Goal: Task Accomplishment & Management: Use online tool/utility

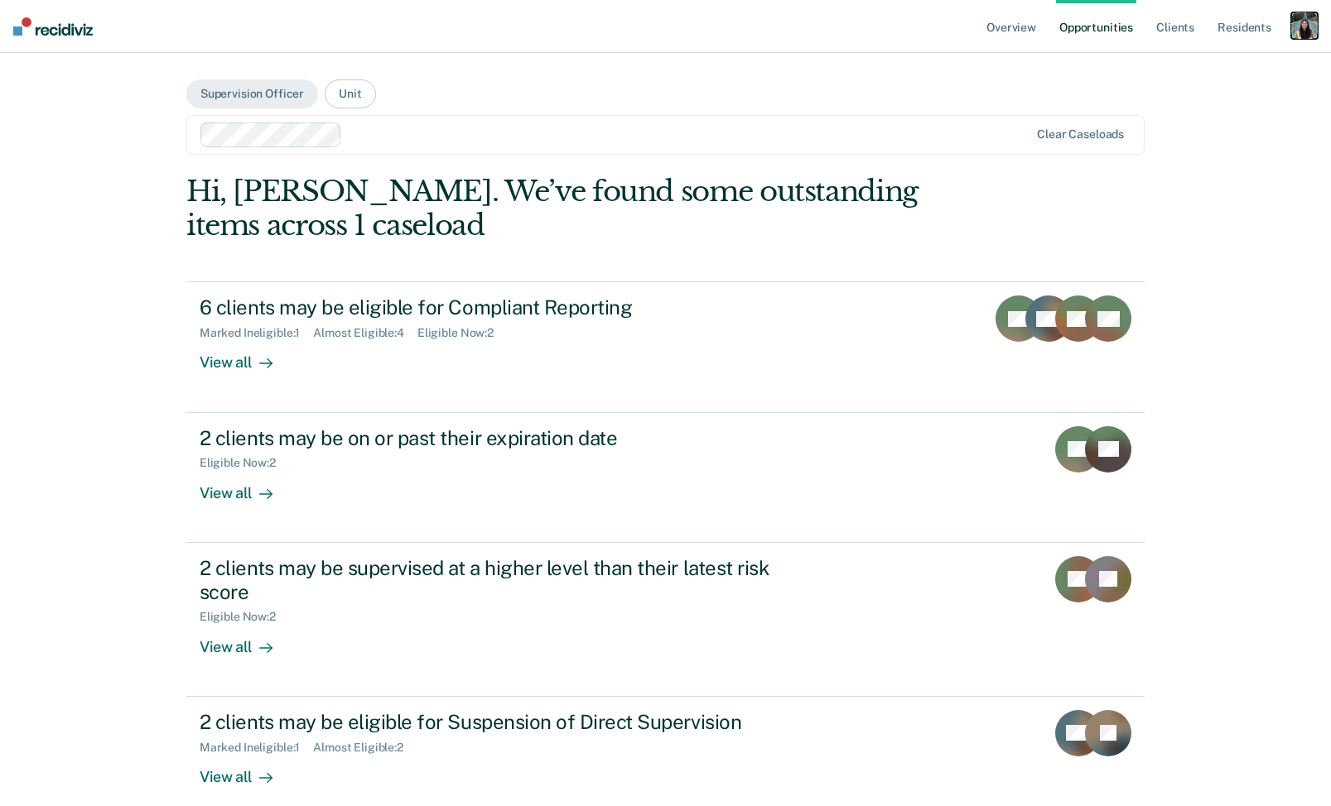
click at [1305, 26] on div "button" at bounding box center [1304, 25] width 26 height 26
click at [1191, 63] on link "Profile" at bounding box center [1237, 67] width 133 height 14
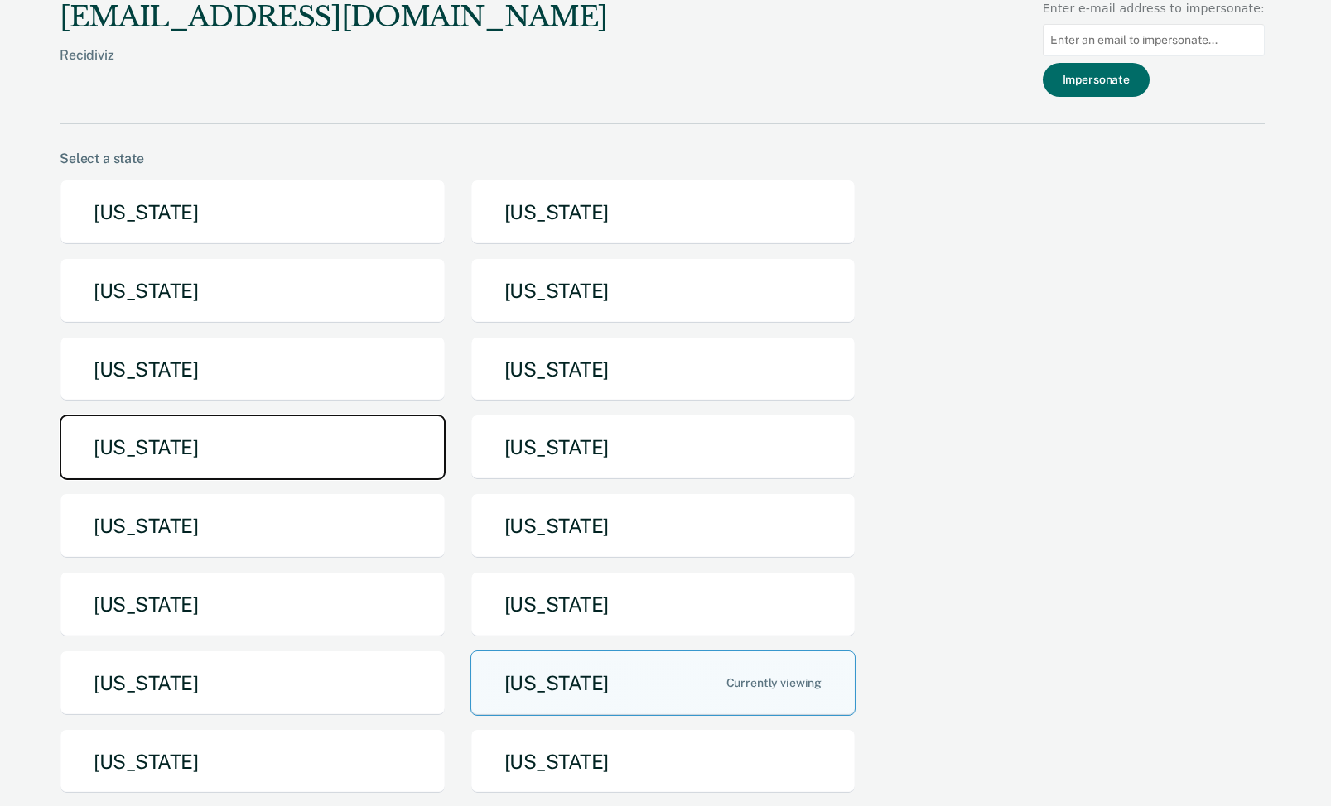
click at [374, 466] on button "[US_STATE]" at bounding box center [253, 447] width 386 height 65
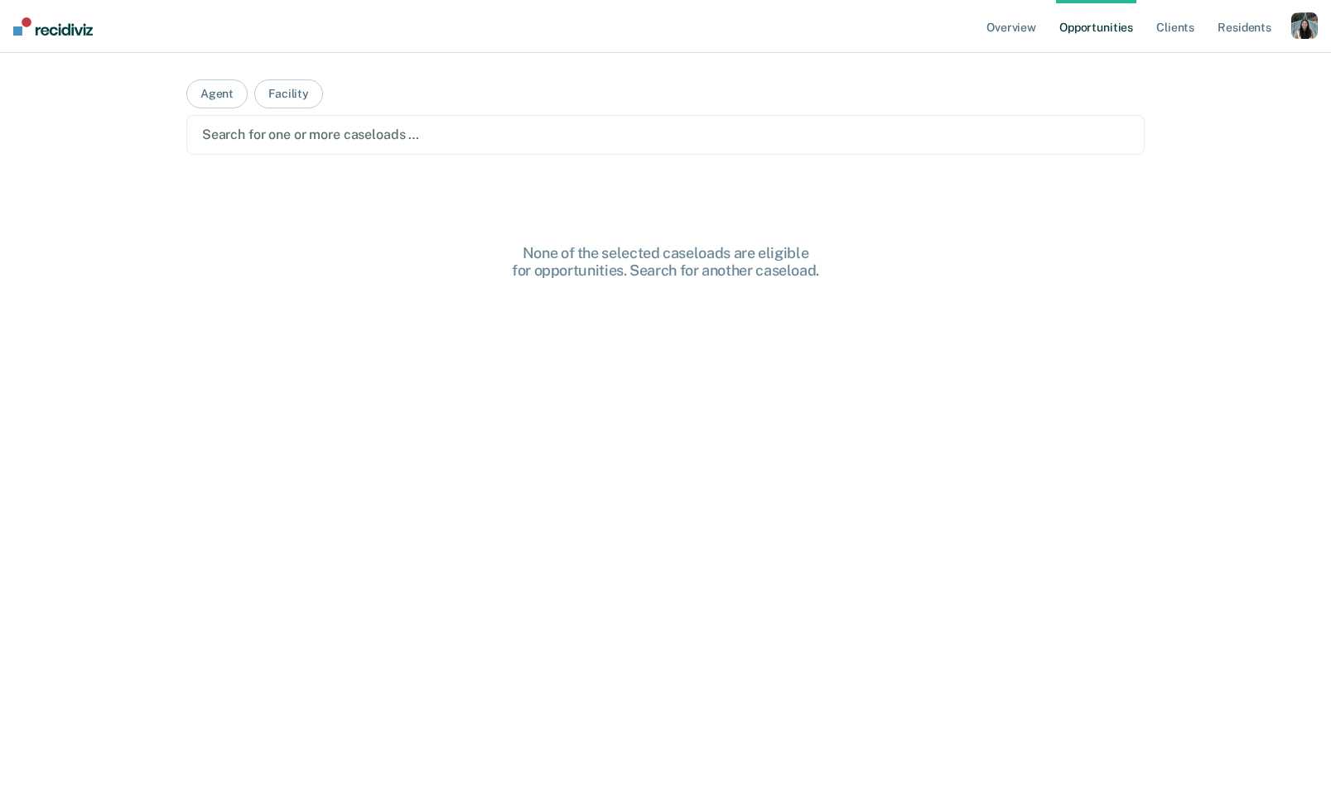
click at [812, 120] on div "Search for one or more caseloads …" at bounding box center [665, 135] width 958 height 40
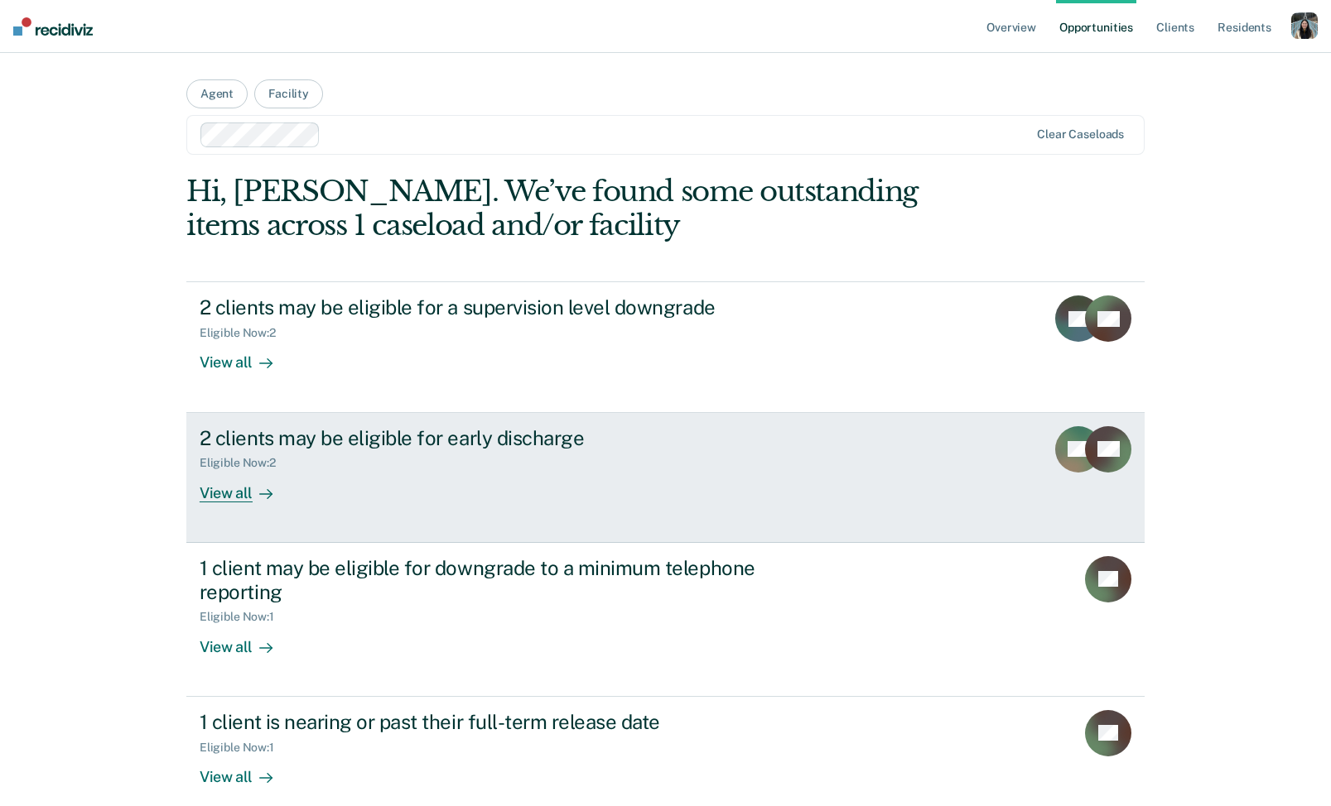
click at [282, 493] on div "View all" at bounding box center [246, 486] width 93 height 32
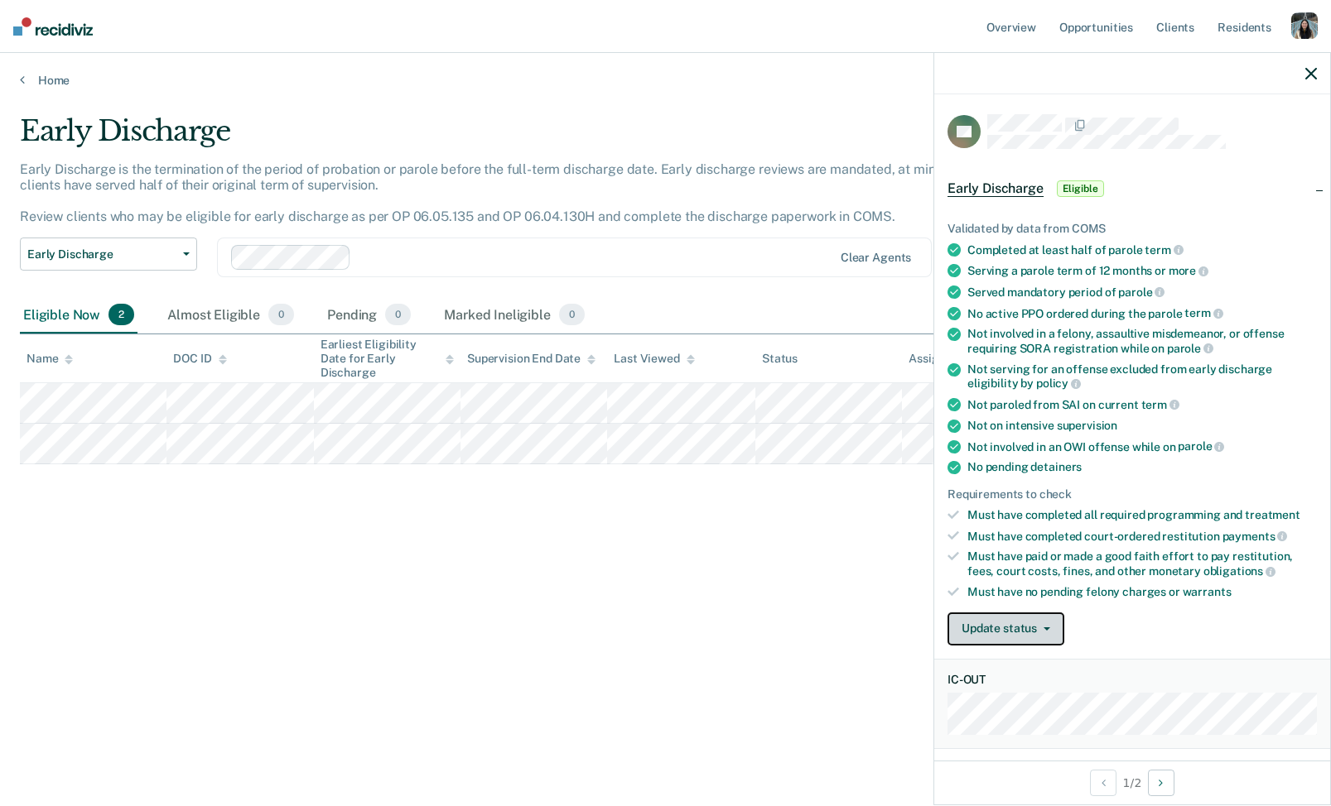
click at [1035, 613] on button "Update status" at bounding box center [1005, 629] width 117 height 33
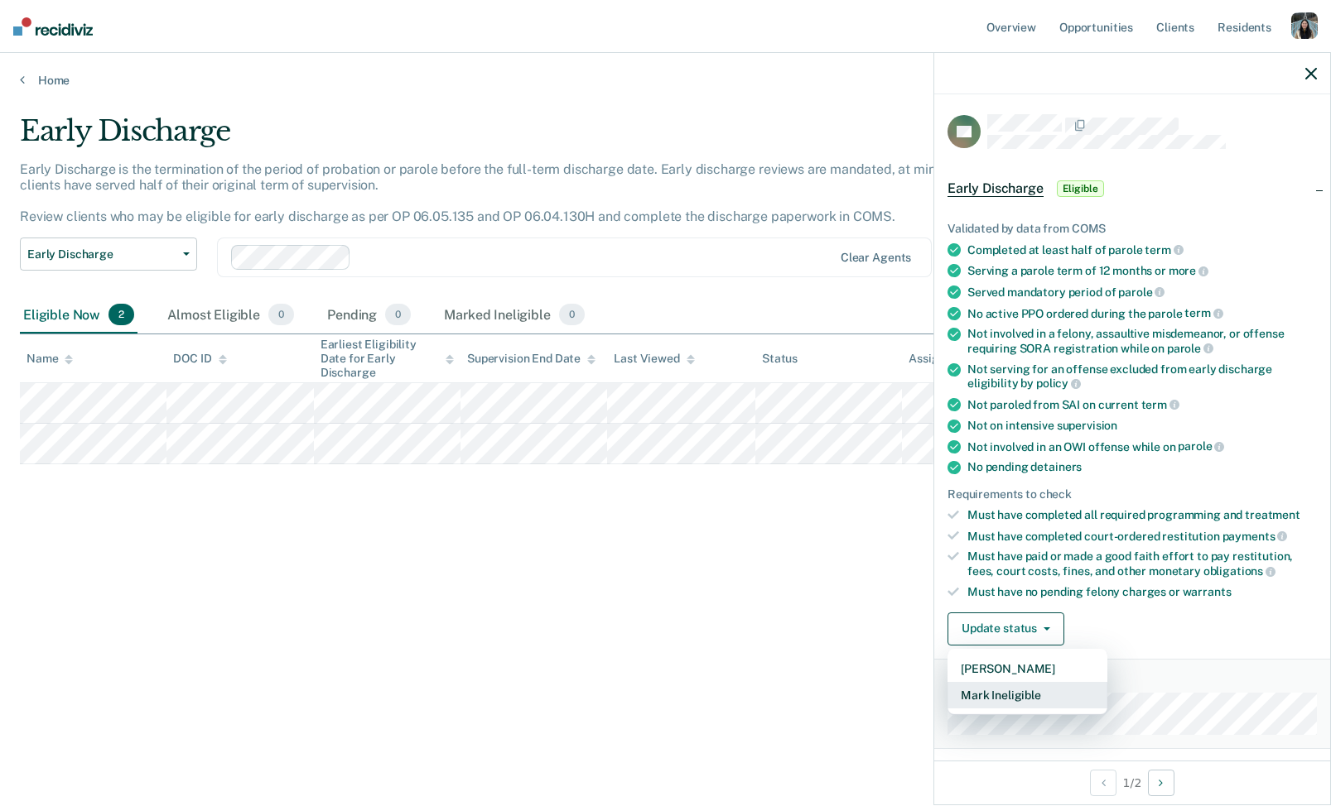
click at [1034, 691] on button "Mark Ineligible" at bounding box center [1027, 695] width 160 height 26
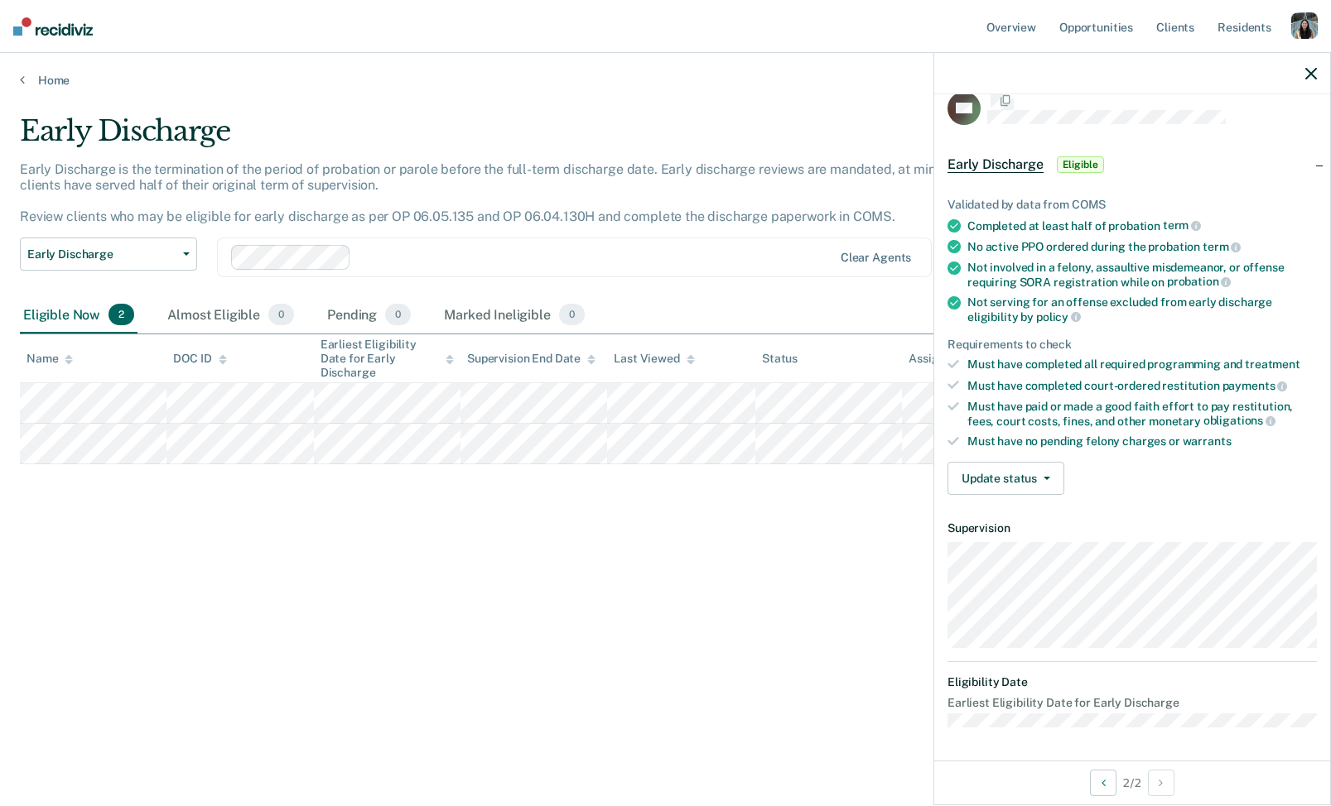
scroll to position [20, 0]
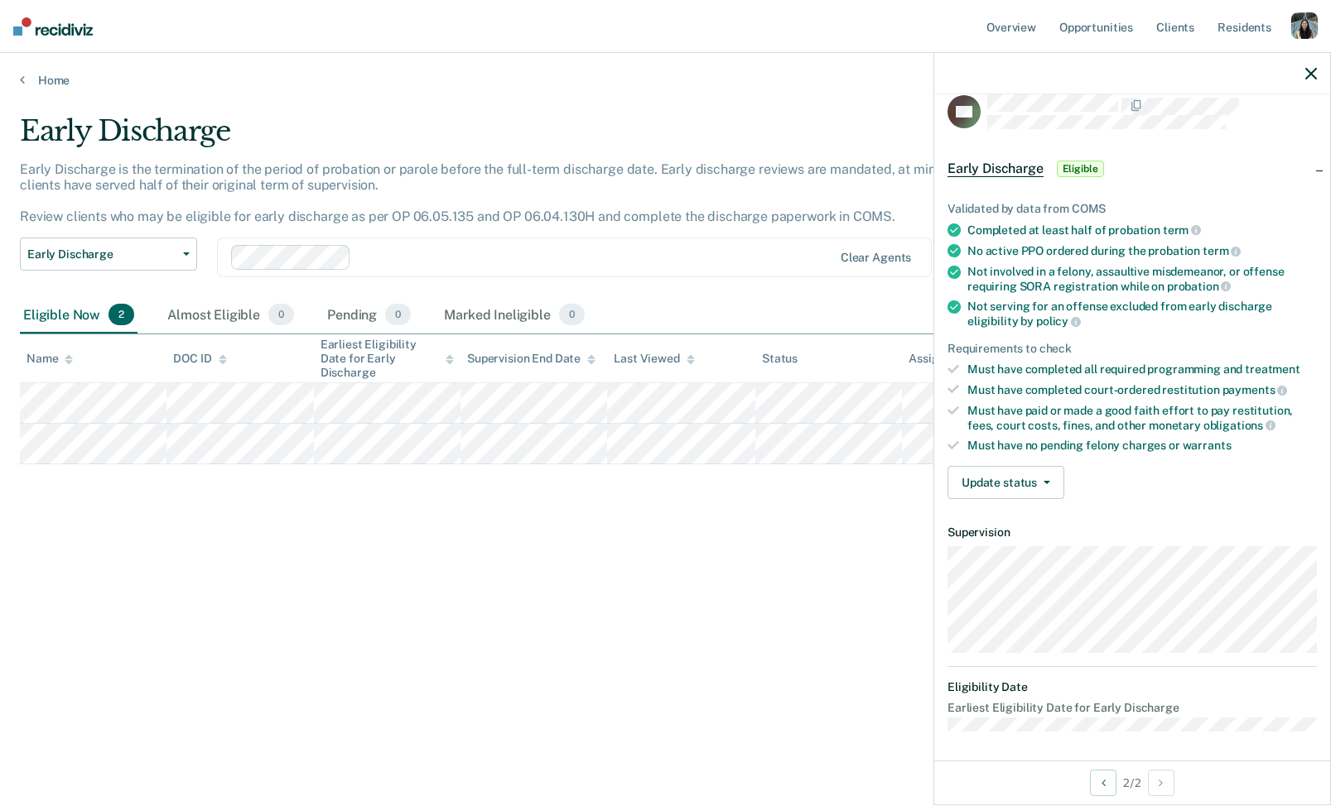
click at [1059, 458] on div "Validated by data from COMS Completed at least half of probation term No active…" at bounding box center [1132, 344] width 396 height 337
click at [1048, 469] on button "Update status" at bounding box center [1005, 482] width 117 height 33
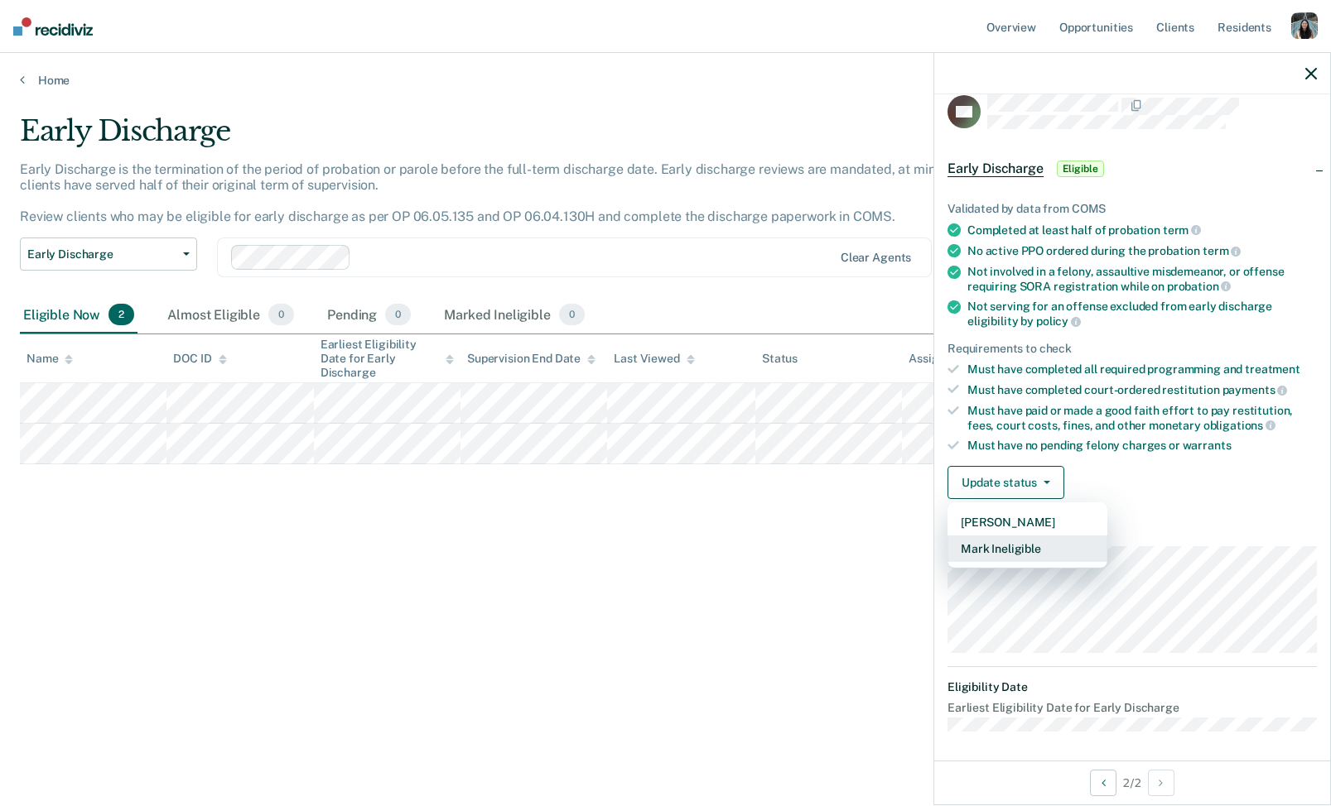
click at [1043, 541] on button "Mark Ineligible" at bounding box center [1027, 549] width 160 height 26
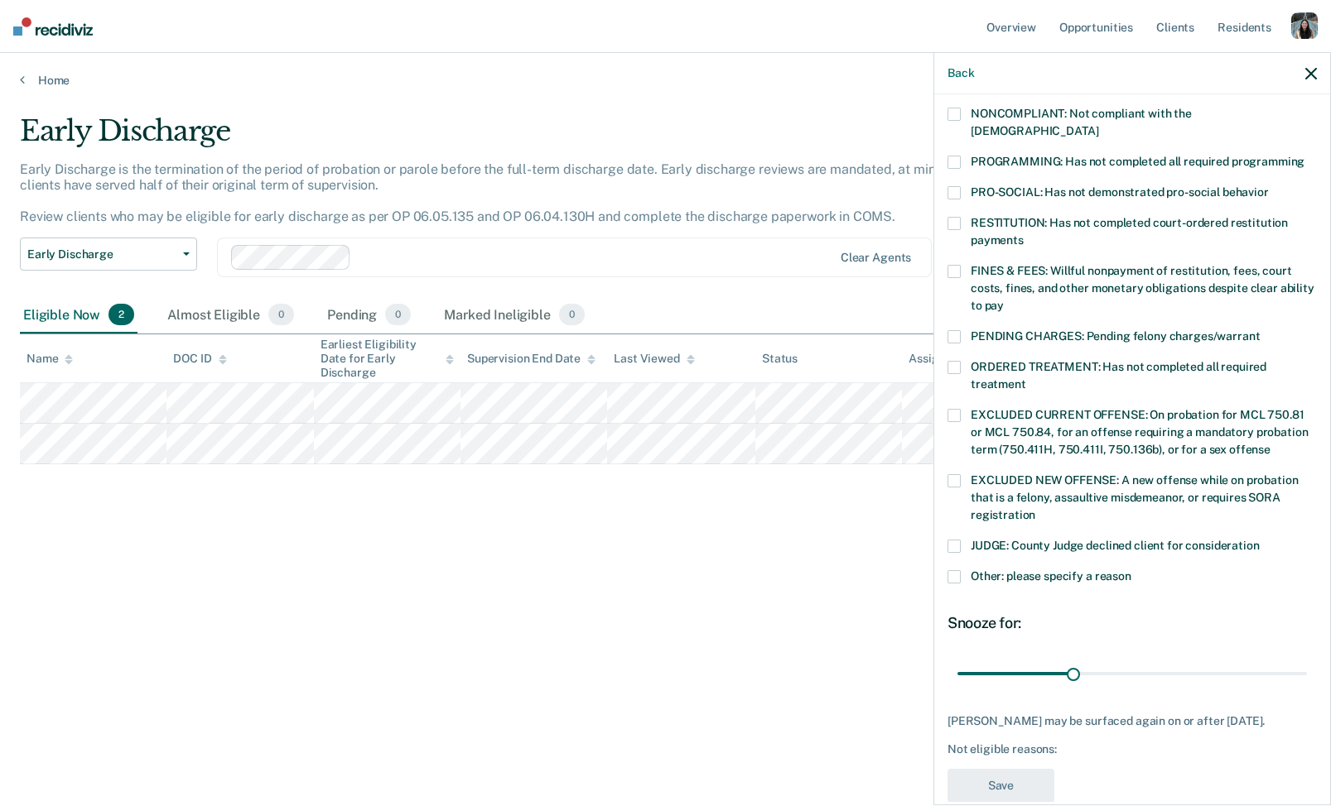
scroll to position [326, 0]
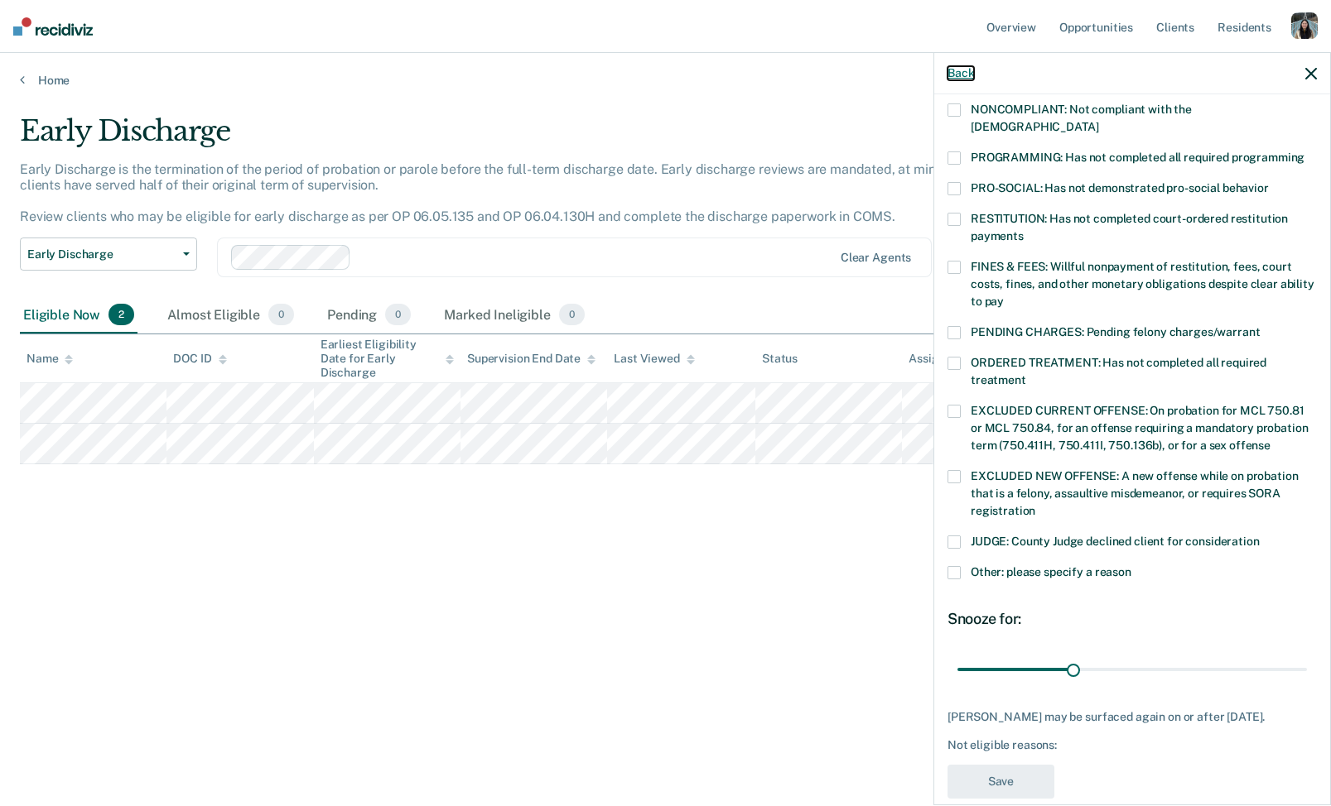
click at [959, 75] on button "Back" at bounding box center [960, 73] width 26 height 14
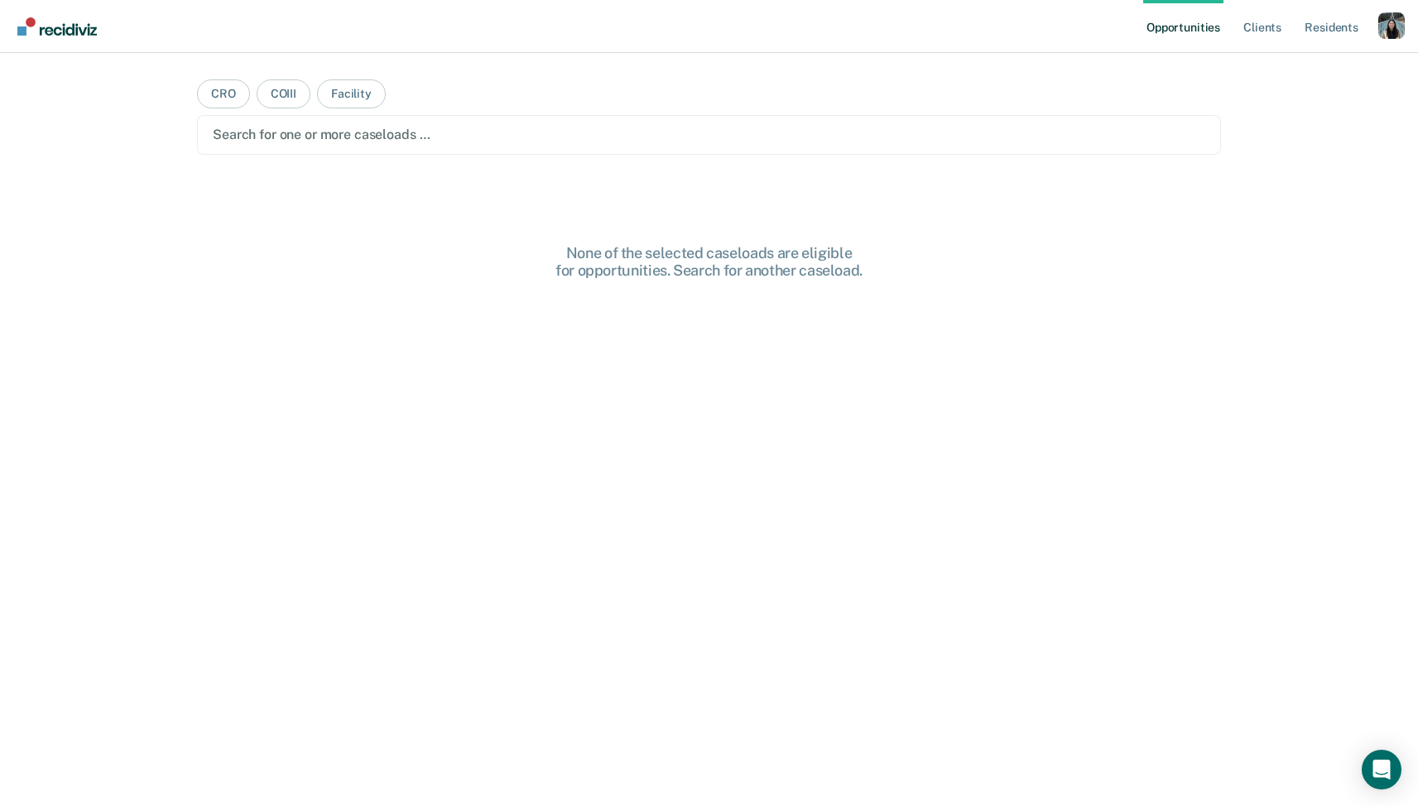
click at [1376, 36] on ul "Opportunities Client s Resident s" at bounding box center [1260, 26] width 235 height 53
click at [1394, 34] on div "Profile dropdown button" at bounding box center [1392, 25] width 26 height 26
click at [1307, 60] on link "Profile" at bounding box center [1325, 67] width 133 height 14
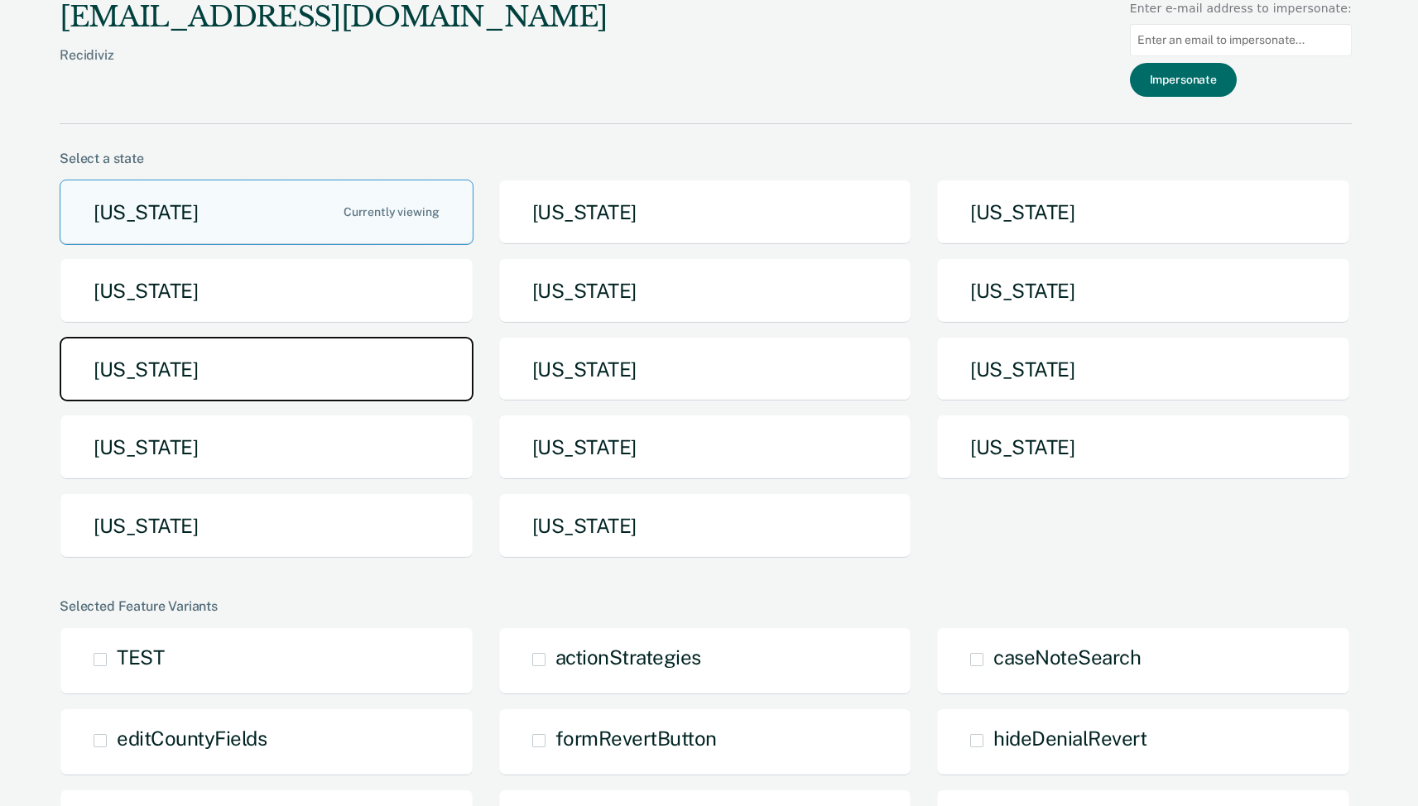
click at [388, 348] on button "[US_STATE]" at bounding box center [267, 369] width 414 height 65
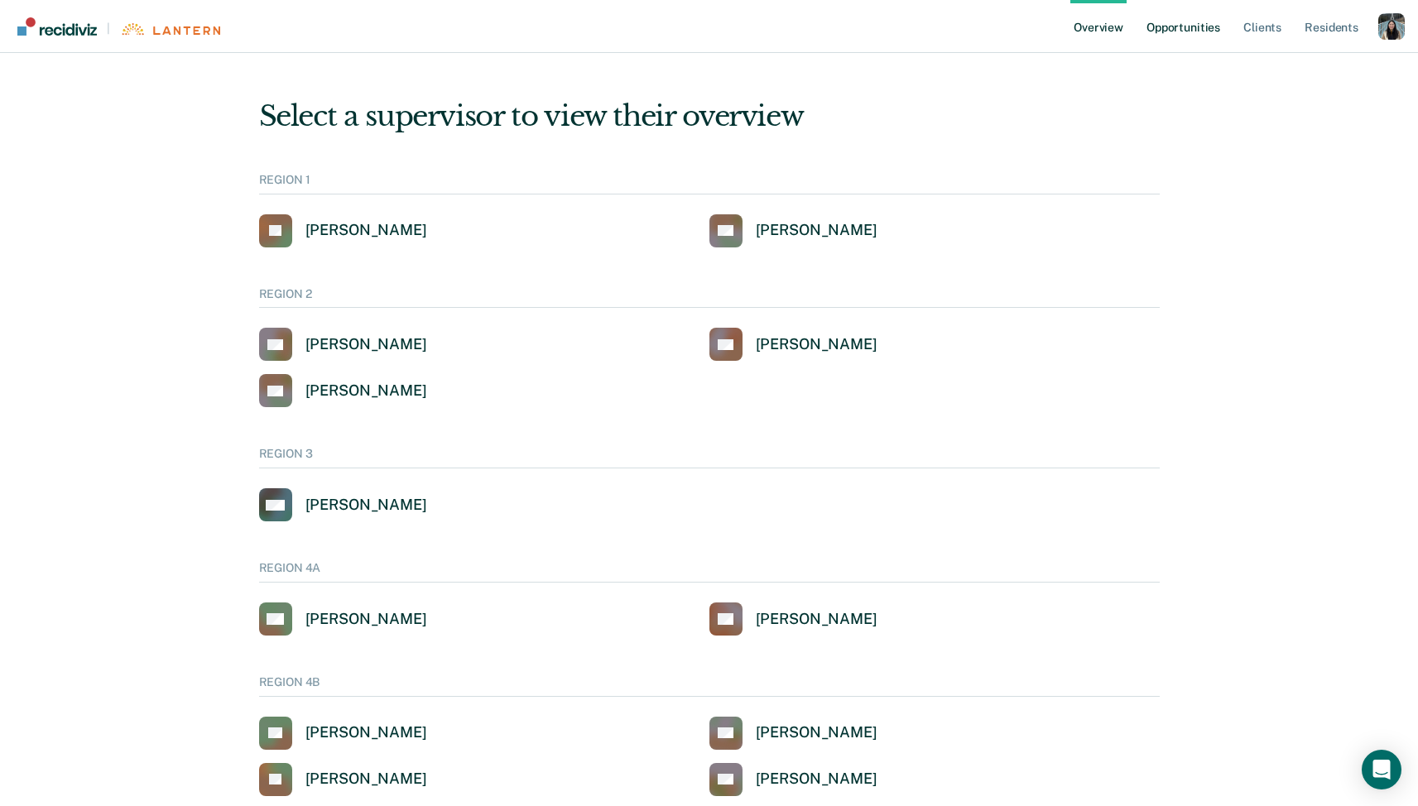
click at [1199, 28] on link "Opportunities" at bounding box center [1183, 26] width 80 height 53
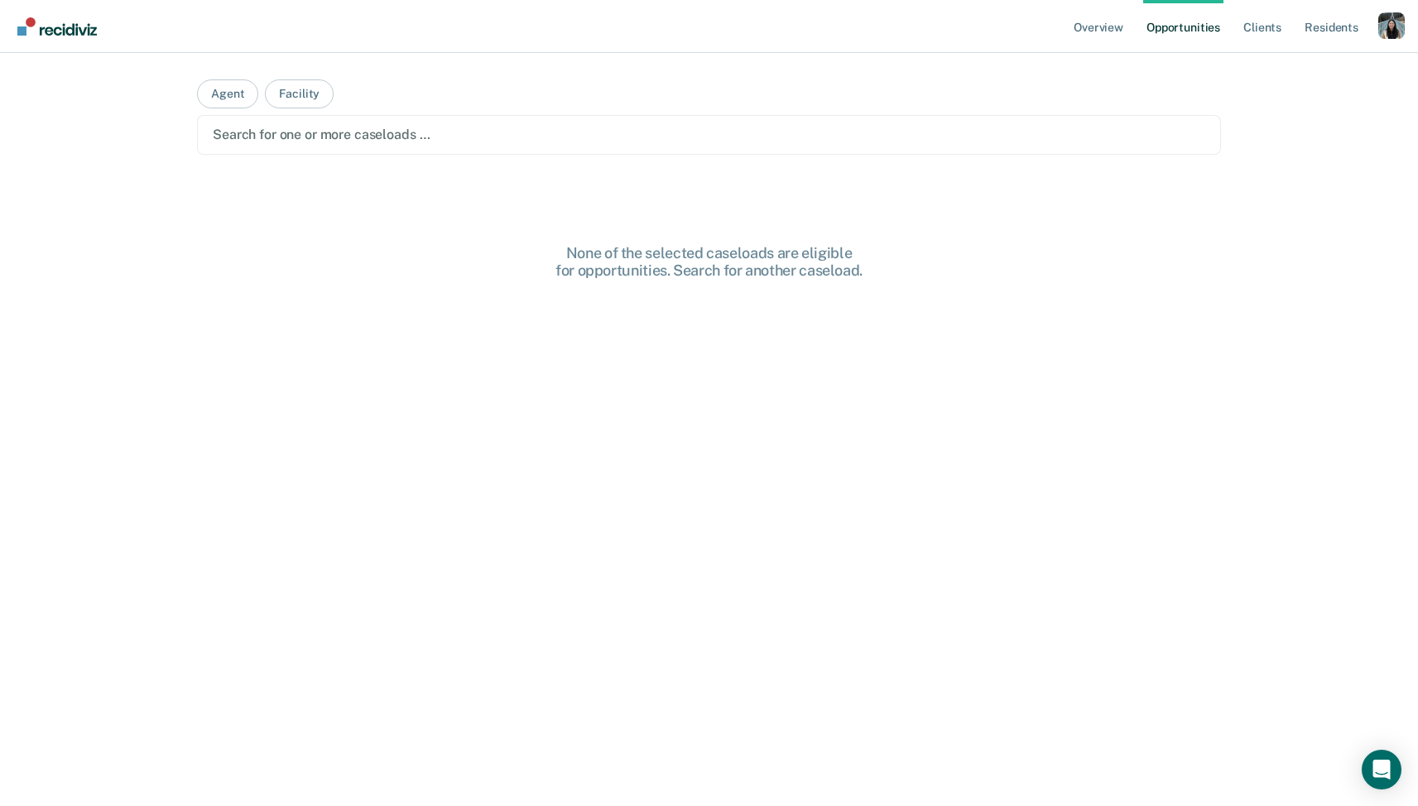
click at [599, 161] on main "Agent Facility Search for one or more caseloads … None of the selected caseload…" at bounding box center [709, 410] width 1064 height 714
click at [594, 140] on div at bounding box center [709, 134] width 993 height 19
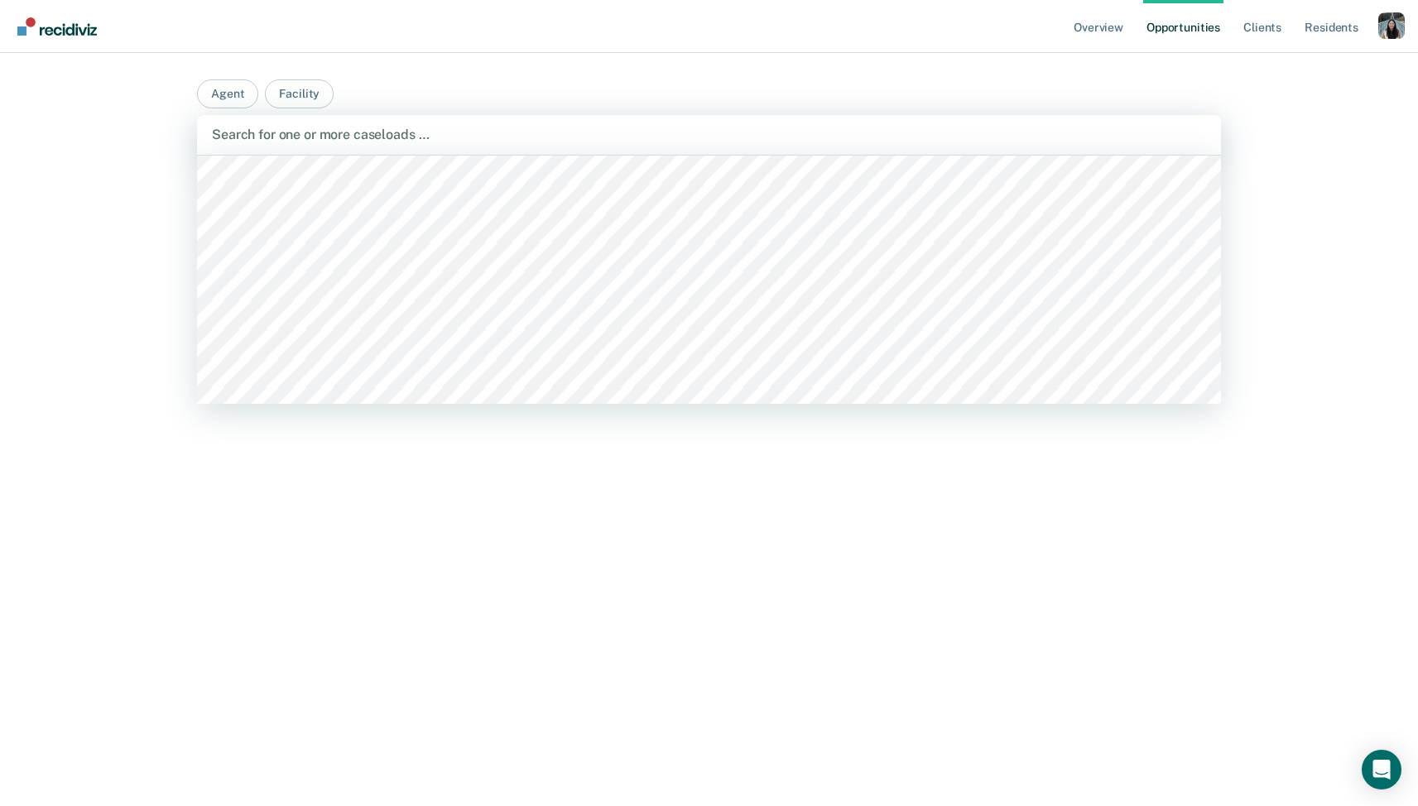
scroll to position [1772, 0]
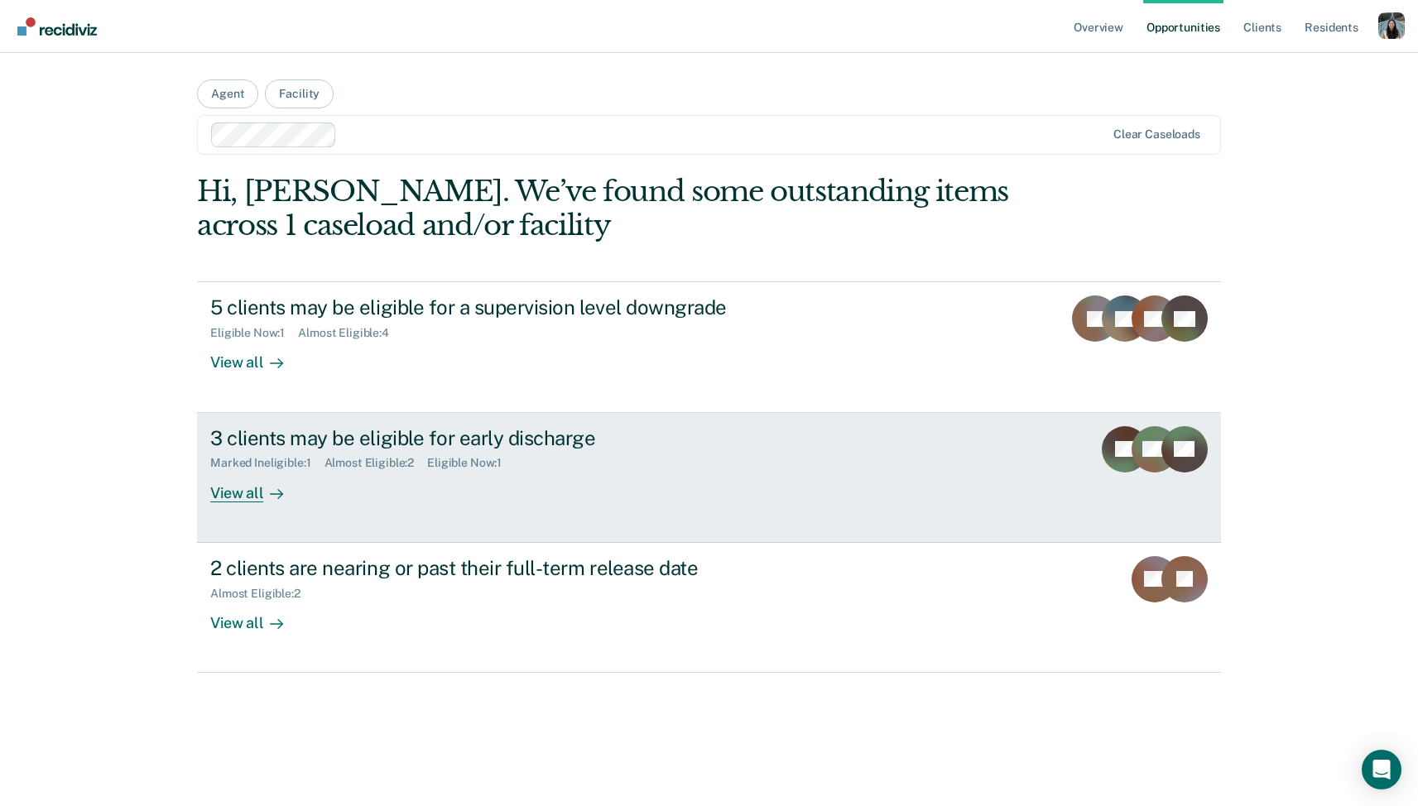
click at [511, 456] on div "Eligible Now : 1" at bounding box center [471, 463] width 88 height 14
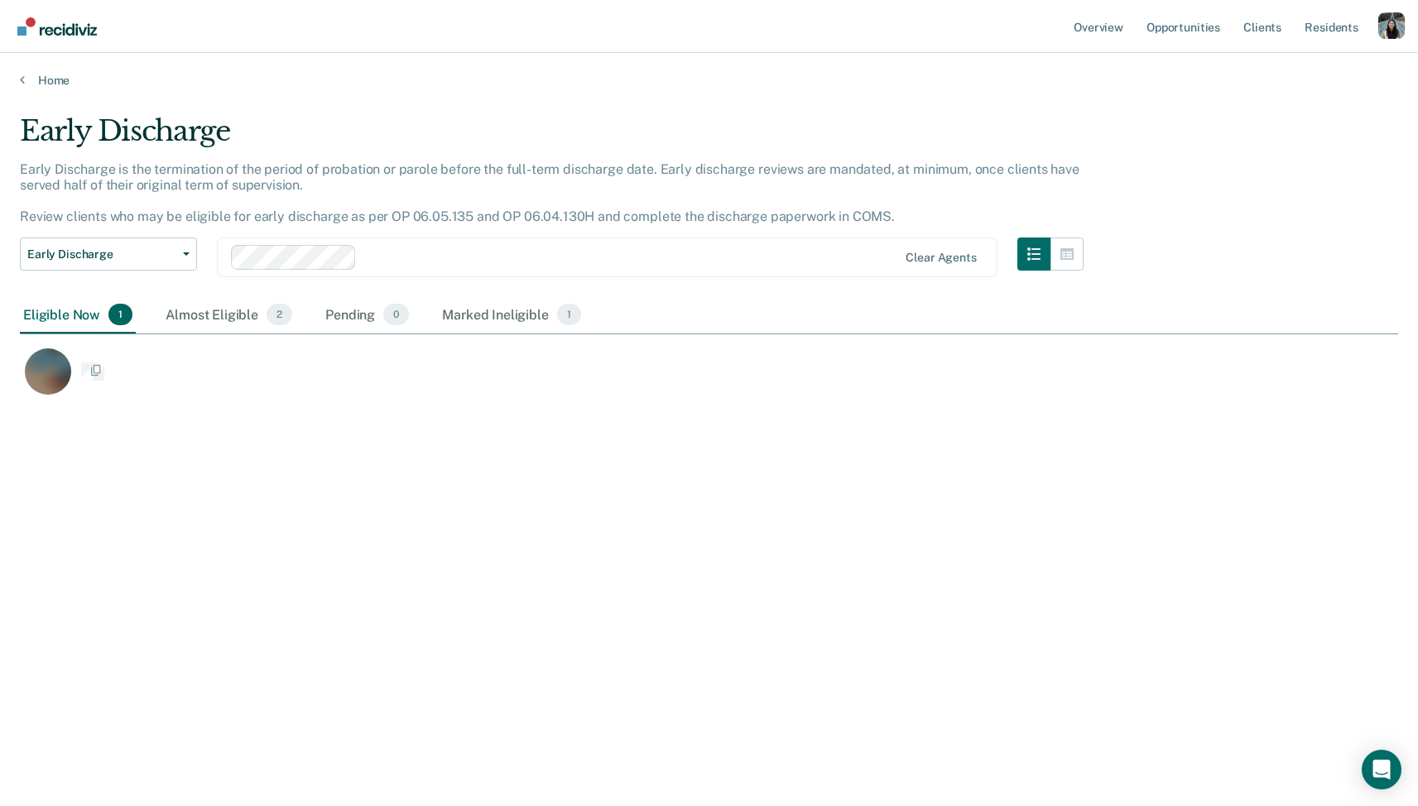
scroll to position [568, 1379]
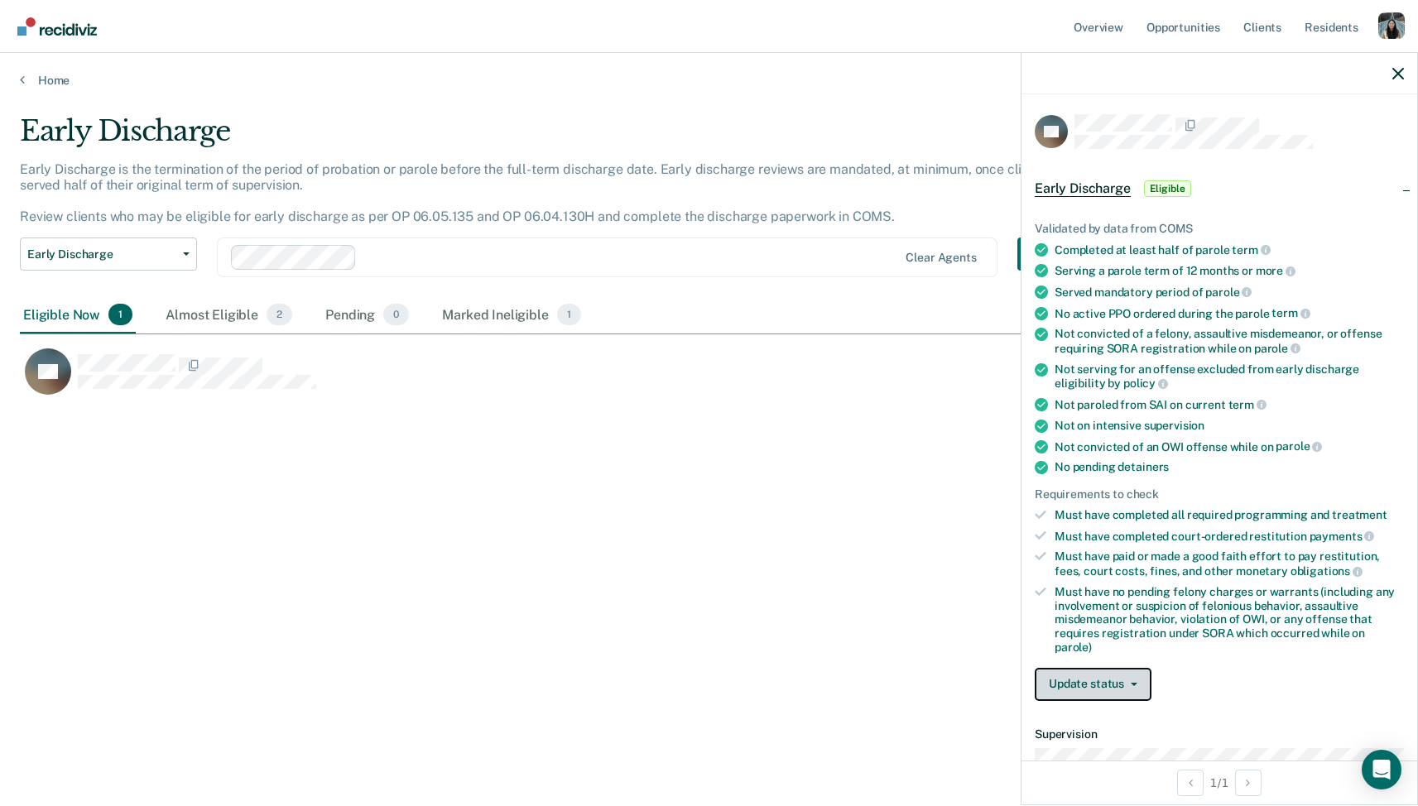
click at [1121, 668] on button "Update status" at bounding box center [1093, 684] width 117 height 33
click at [1116, 738] on button "Mark Ineligible" at bounding box center [1115, 751] width 160 height 26
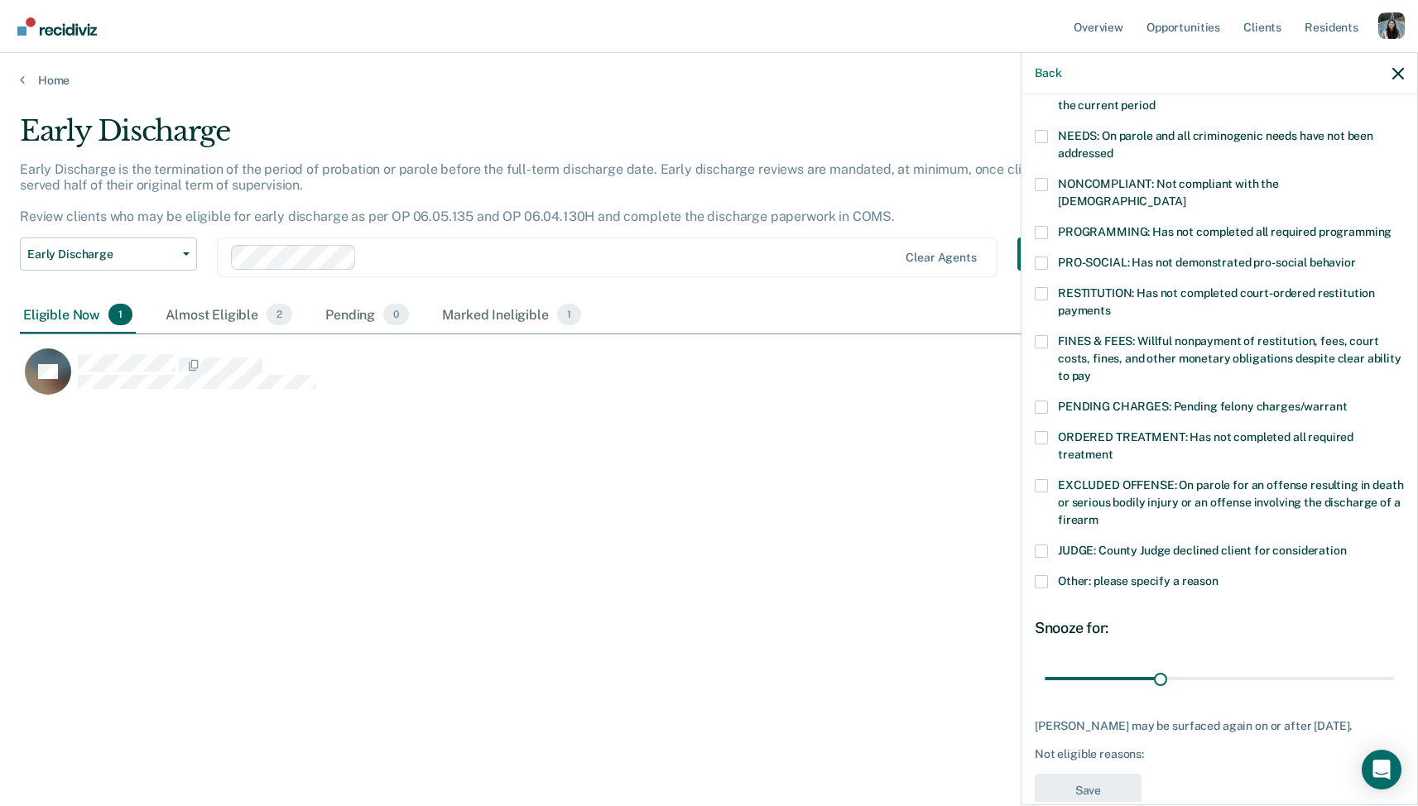
scroll to position [268, 0]
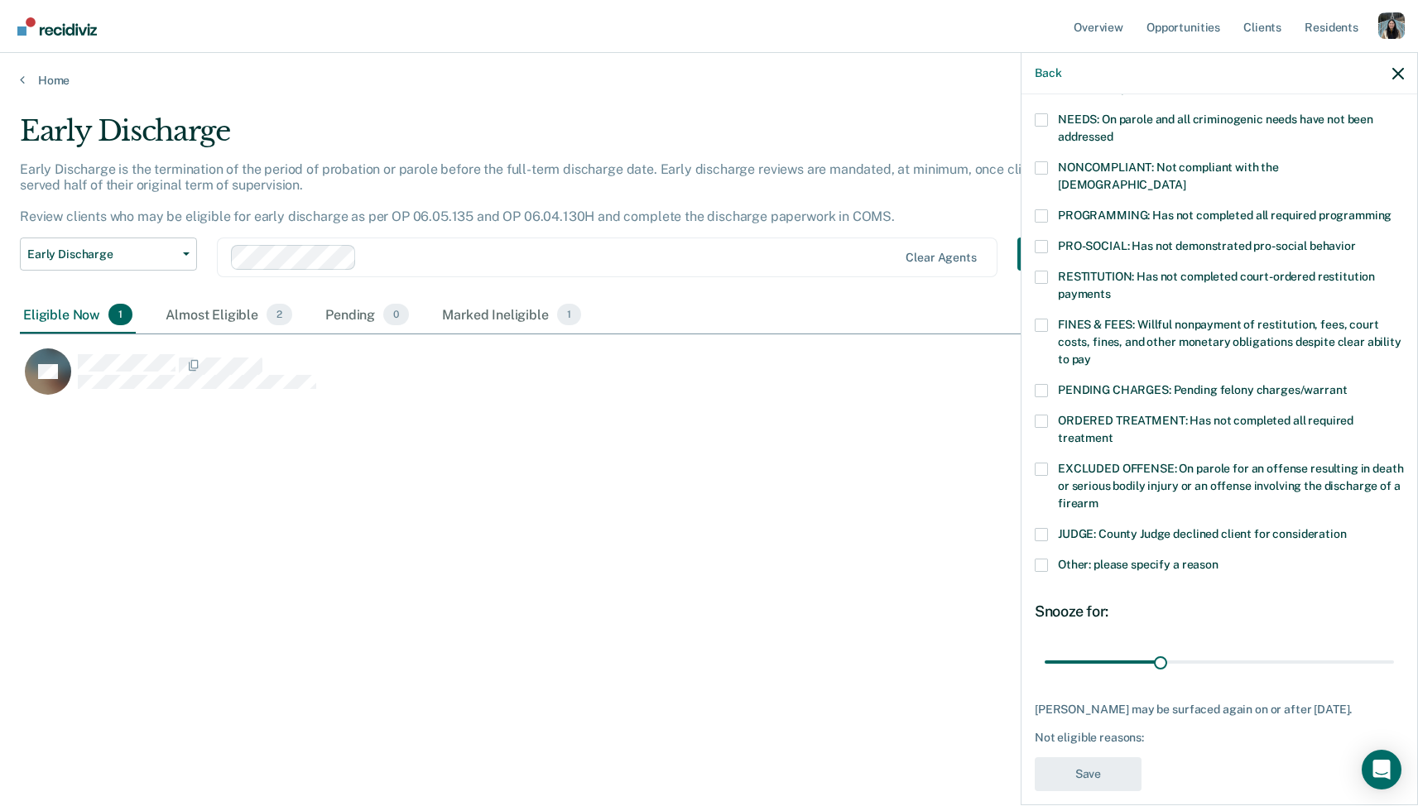
click at [739, 503] on div "Early Discharge Early Discharge is the termination of the period of probation o…" at bounding box center [709, 398] width 1379 height 568
click at [1186, 38] on link "Opportunities" at bounding box center [1183, 26] width 80 height 53
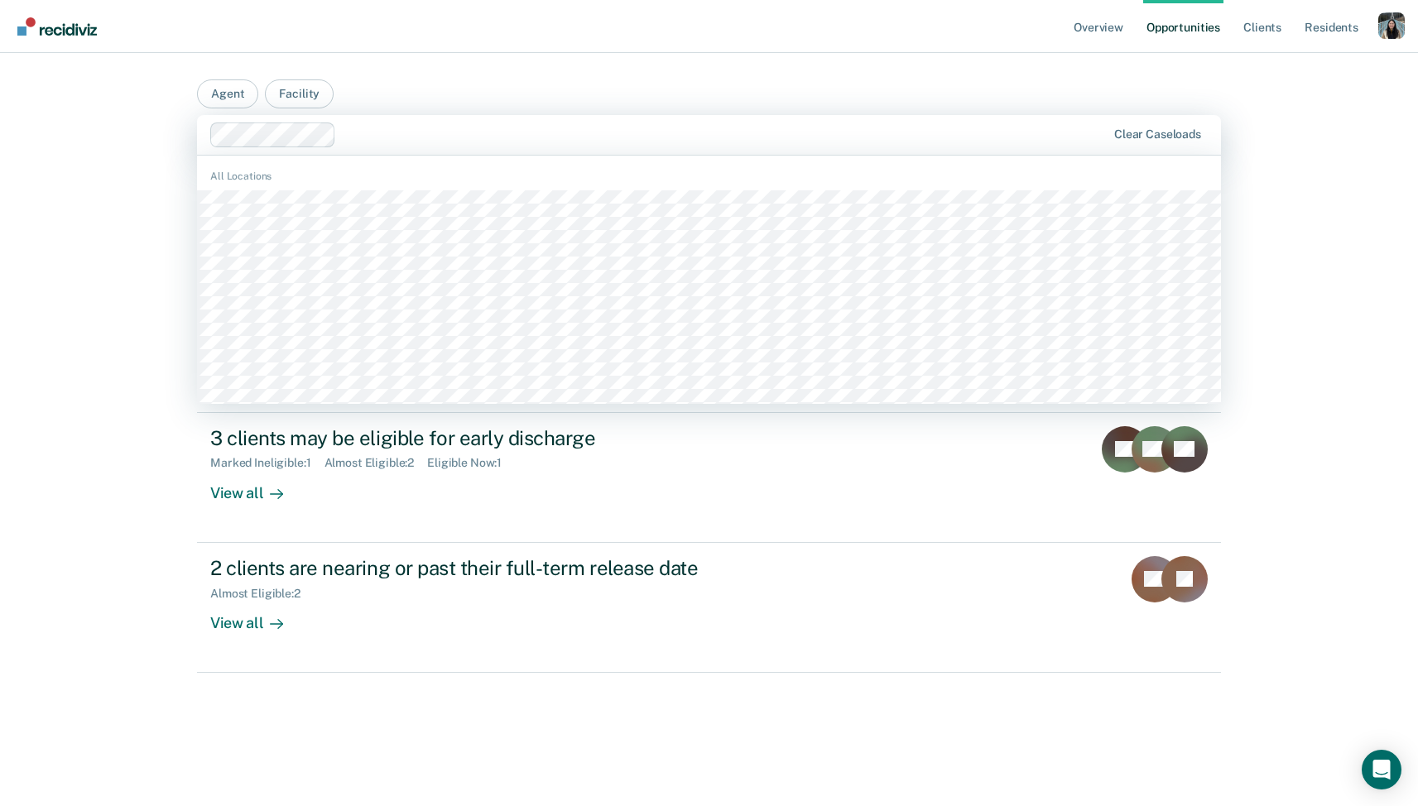
click at [568, 123] on div at bounding box center [659, 135] width 898 height 25
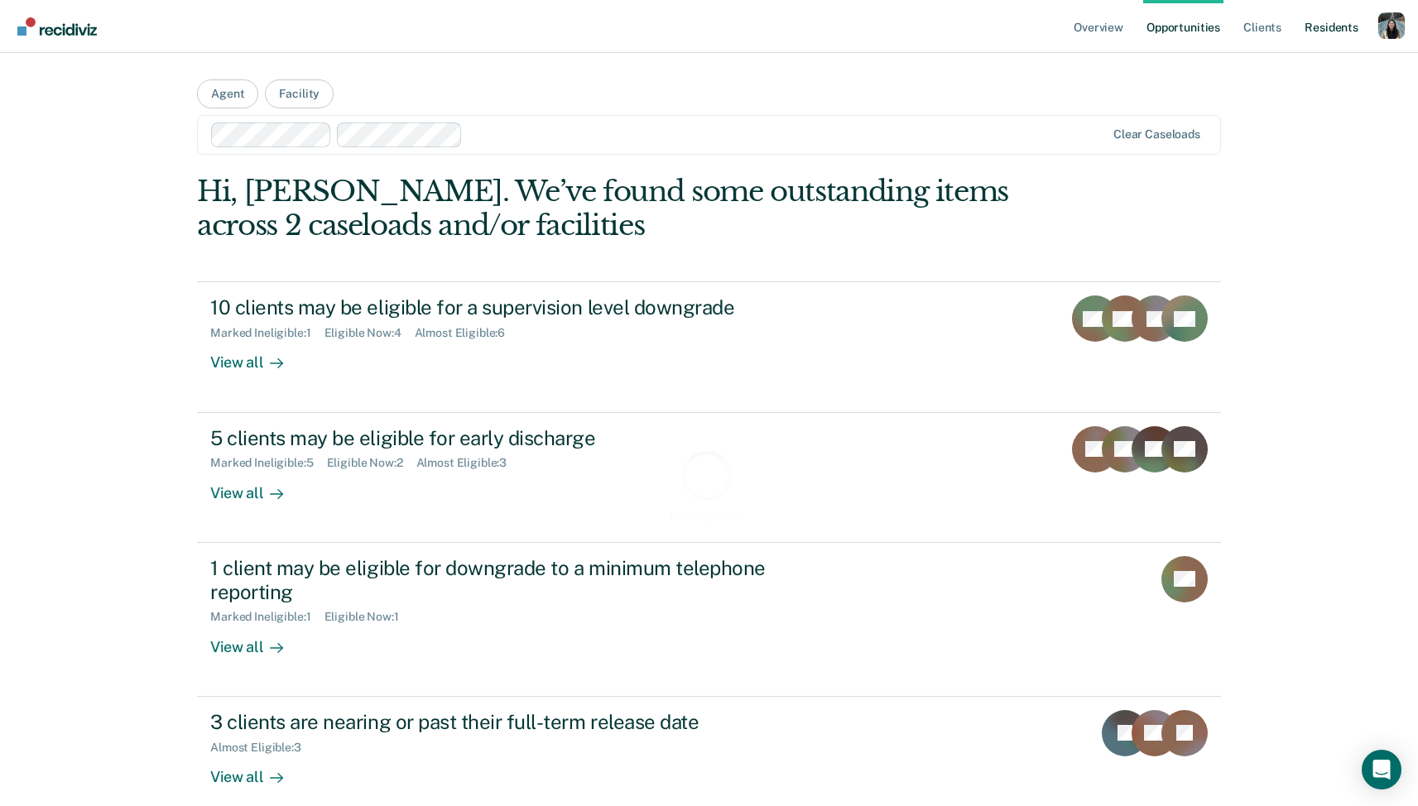
click at [1320, 26] on link "Resident s" at bounding box center [1332, 26] width 60 height 53
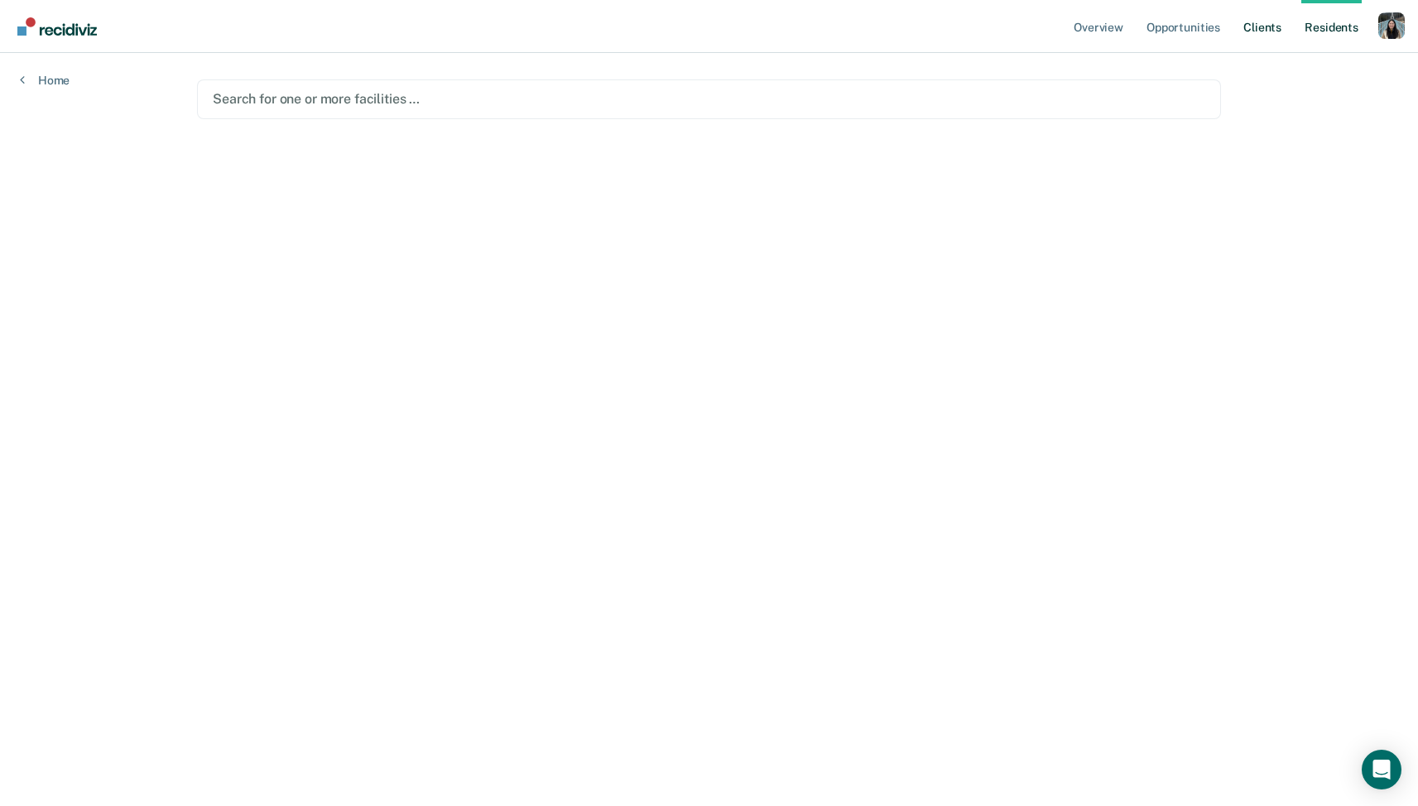
click at [1273, 26] on link "Client s" at bounding box center [1262, 26] width 45 height 53
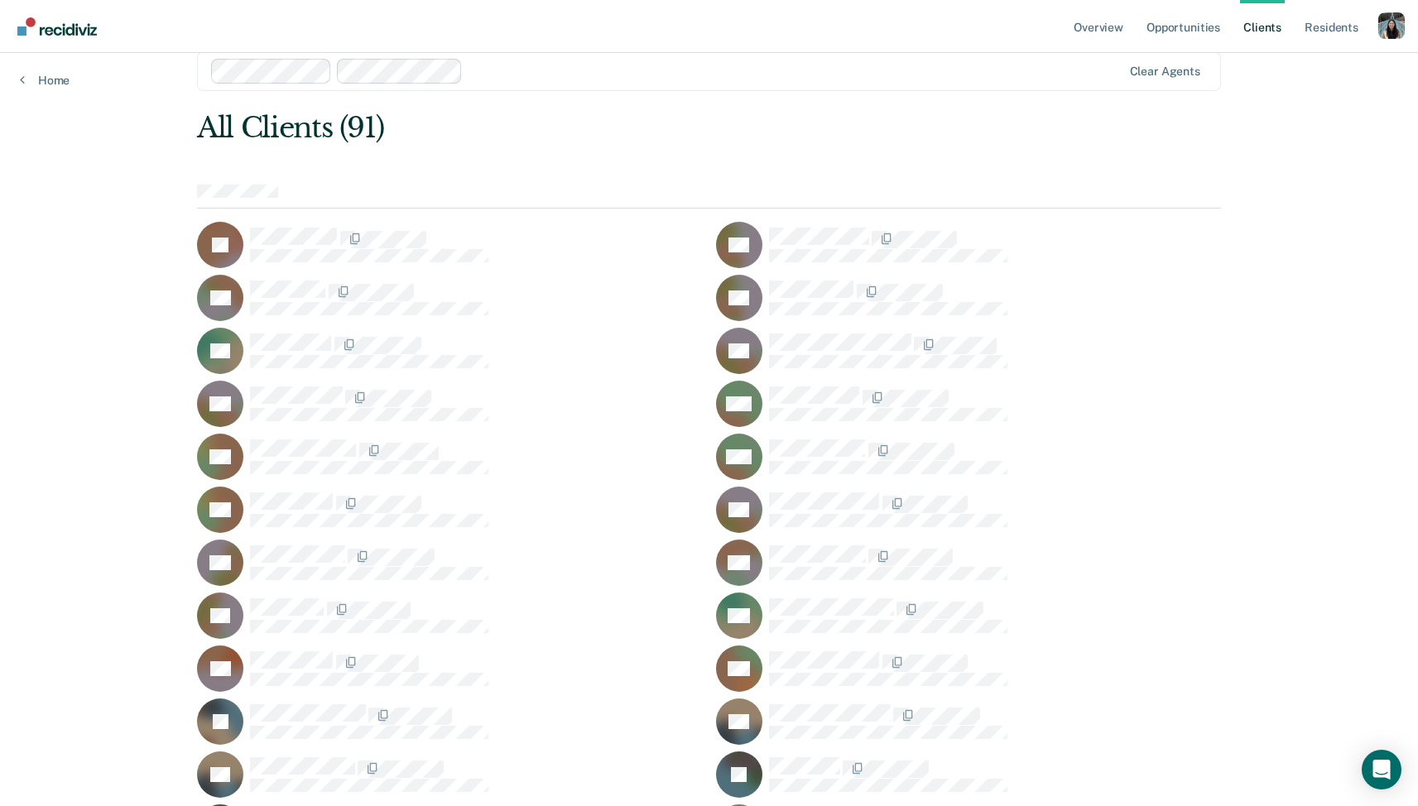
scroll to position [29, 0]
click at [1153, 31] on link "Opportunities" at bounding box center [1183, 26] width 80 height 53
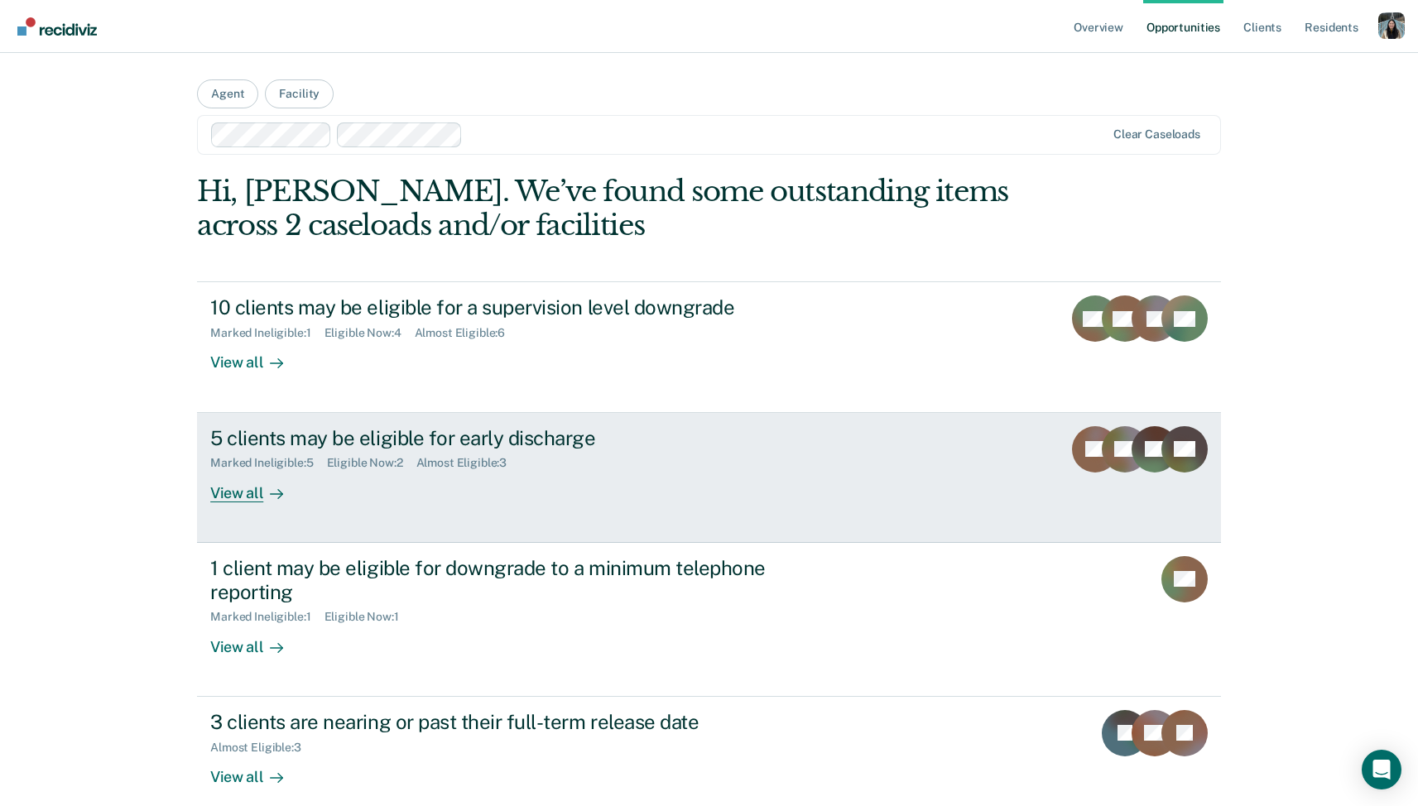
click at [656, 456] on div "Marked Ineligible : 5 Eligible Now : 2 Almost Eligible : 3" at bounding box center [500, 460] width 581 height 21
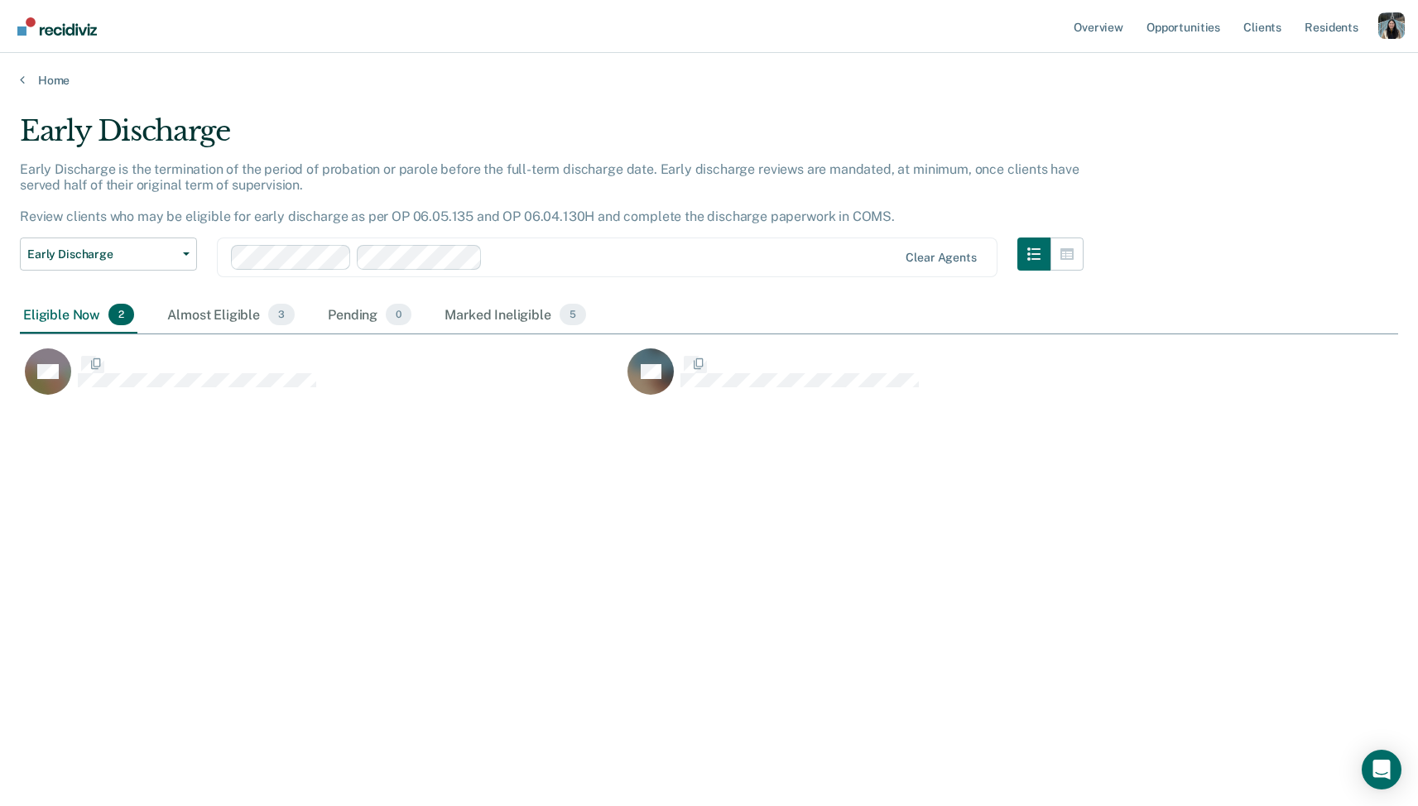
scroll to position [568, 1379]
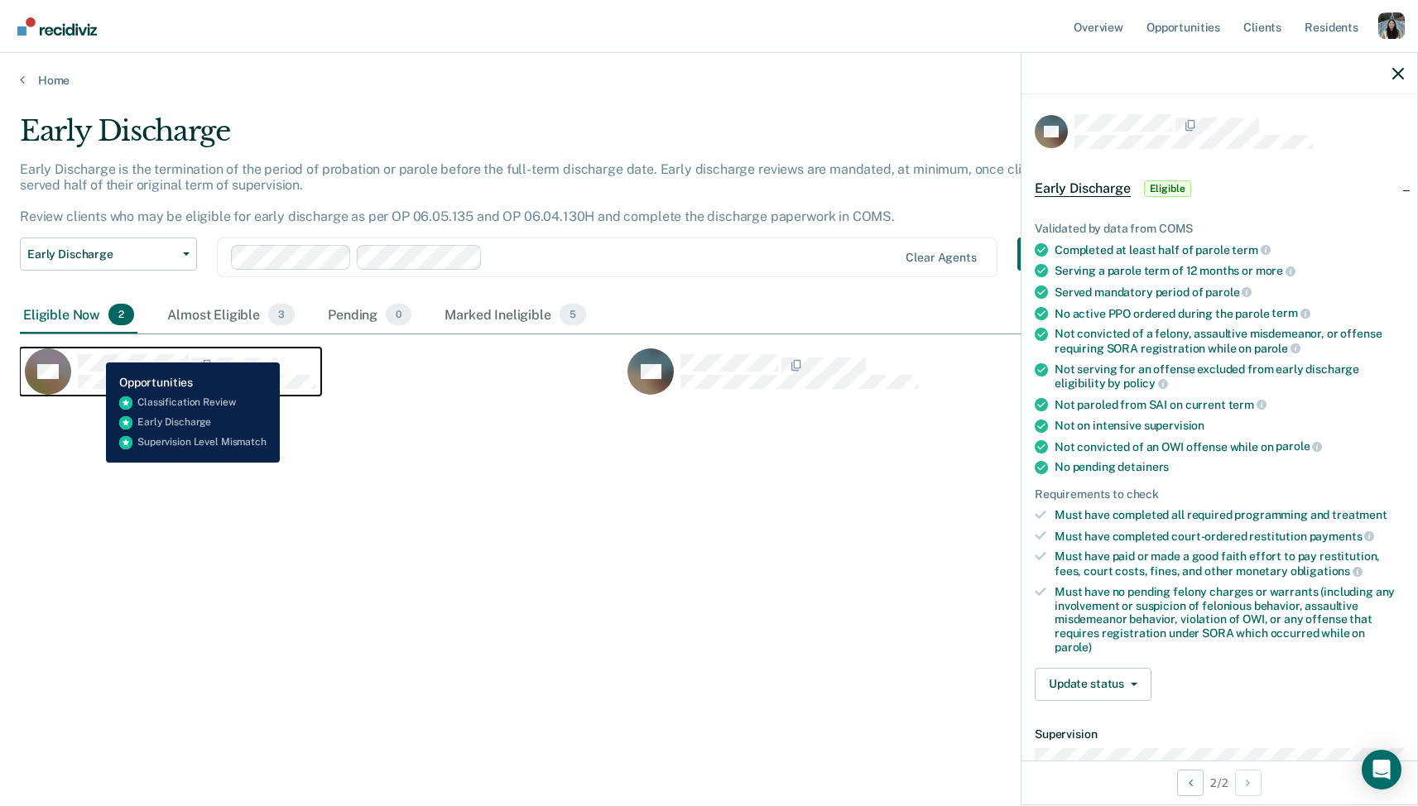
click at [94, 350] on div "SC" at bounding box center [170, 372] width 291 height 46
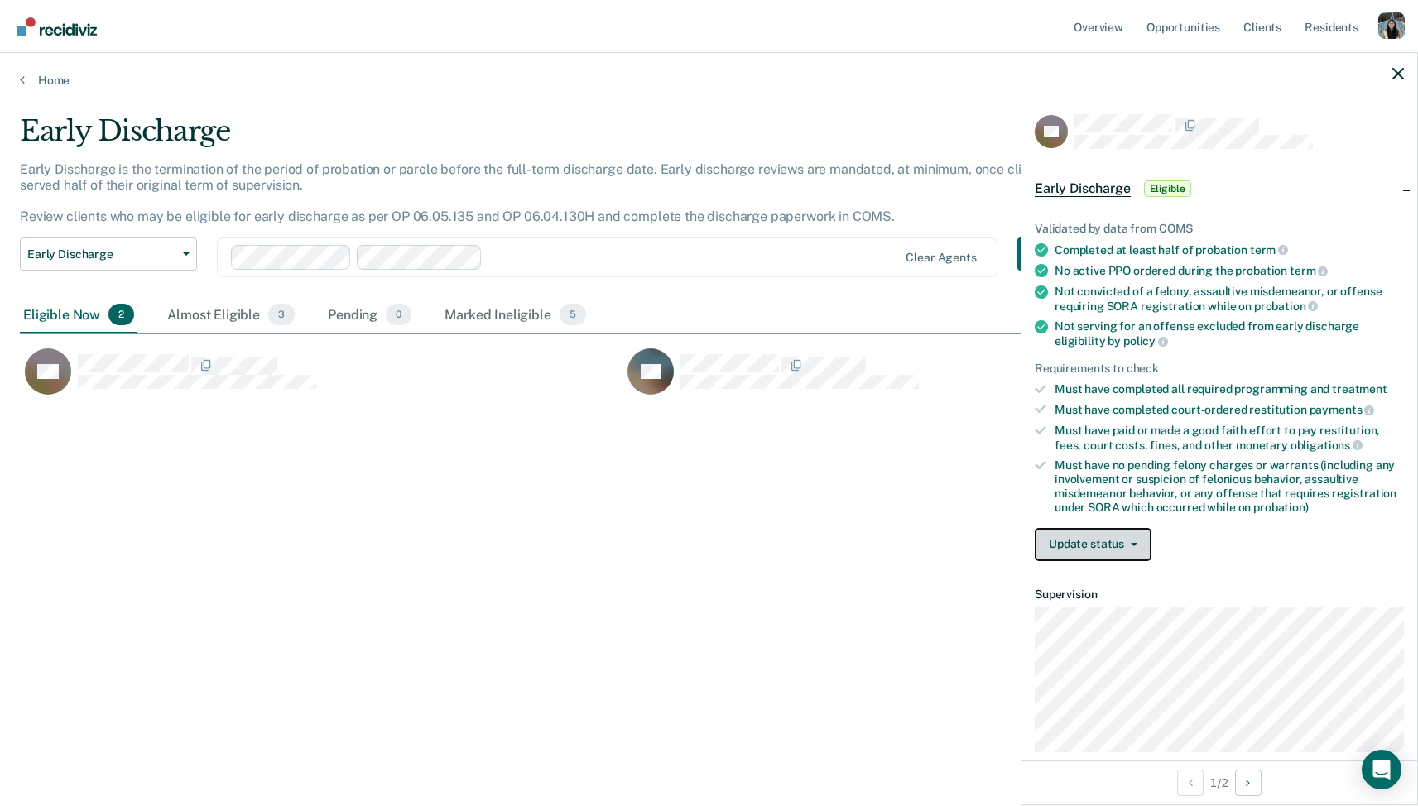
click at [1117, 532] on button "Update status" at bounding box center [1093, 544] width 117 height 33
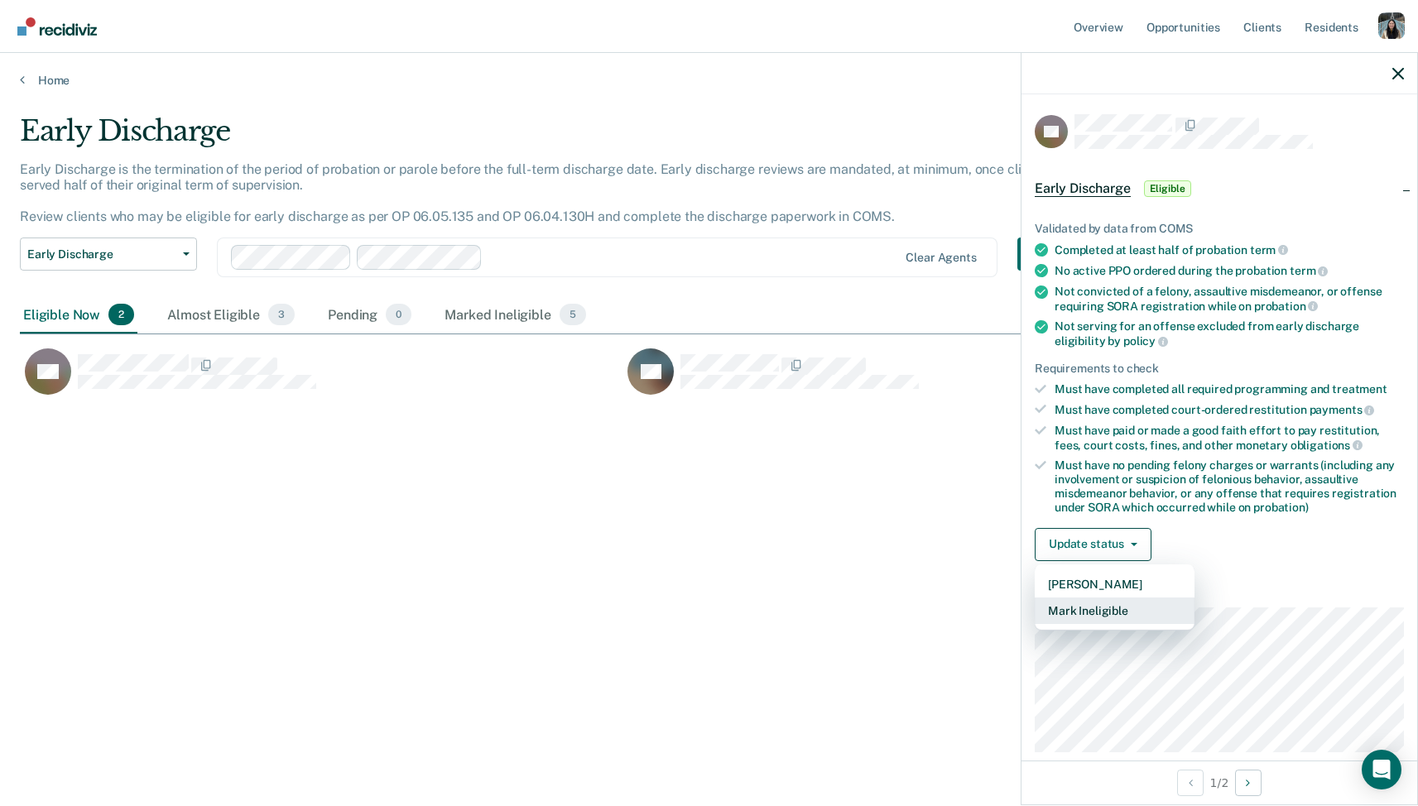
click at [1114, 614] on button "Mark Ineligible" at bounding box center [1115, 611] width 160 height 26
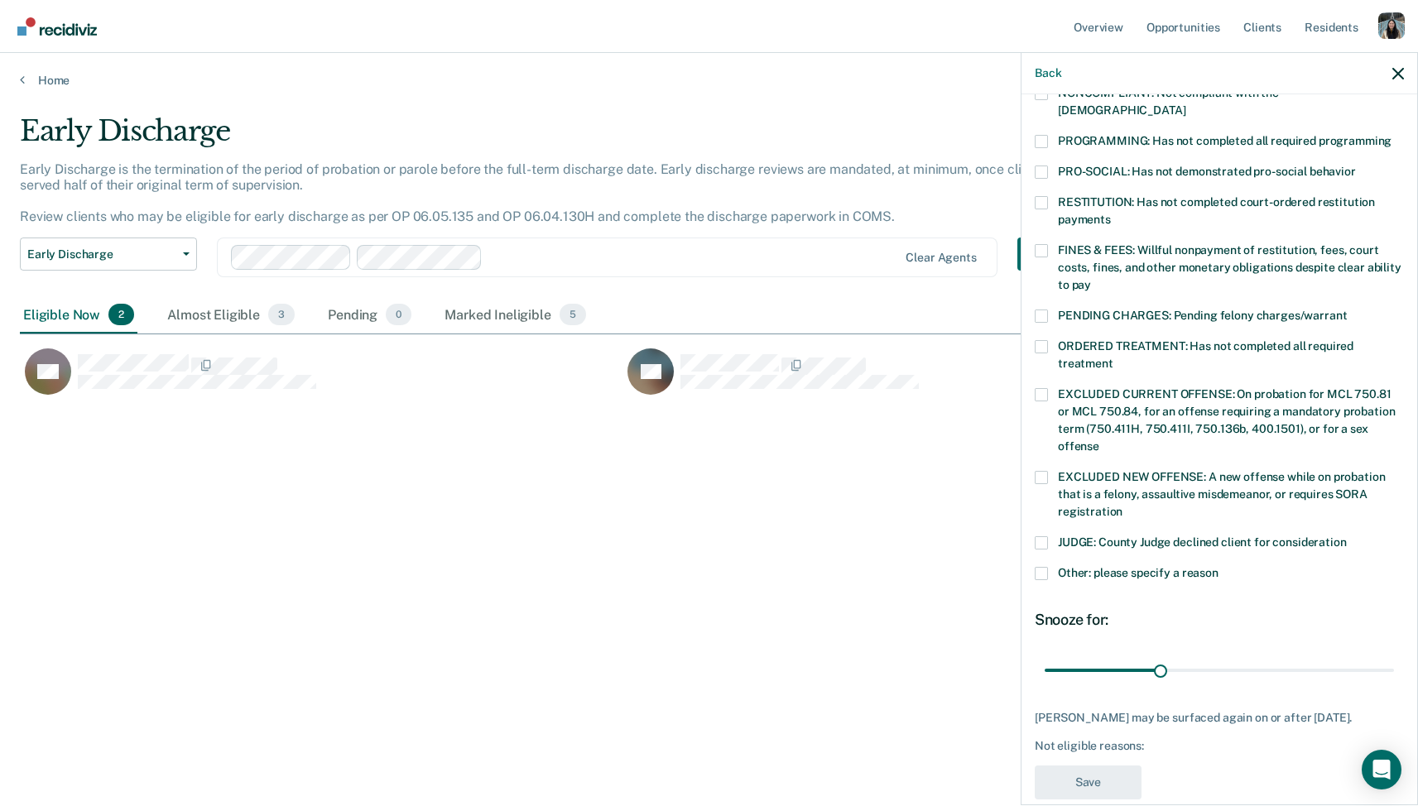
scroll to position [351, 0]
